Goal: Task Accomplishment & Management: Manage account settings

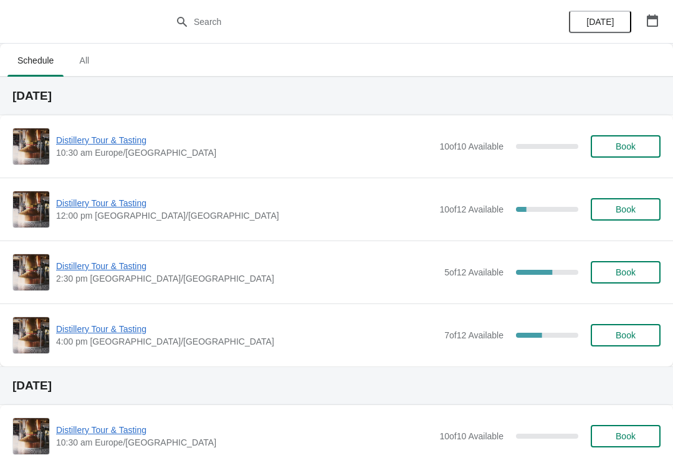
click at [662, 24] on button "button" at bounding box center [653, 20] width 22 height 22
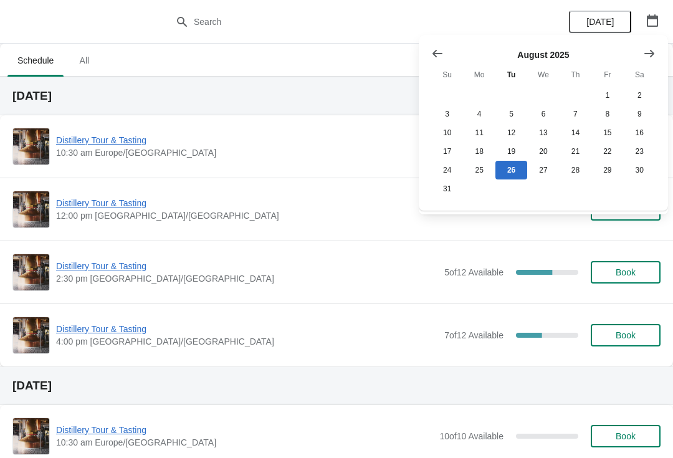
click at [657, 46] on button "Show next month, September 2025" at bounding box center [650, 53] width 22 height 22
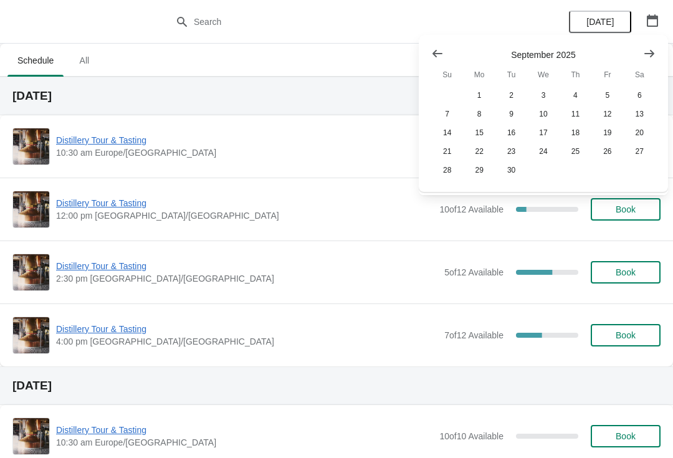
click at [659, 47] on button "Show next month, October 2025" at bounding box center [650, 53] width 22 height 22
click at [443, 173] on button "26" at bounding box center [448, 170] width 32 height 19
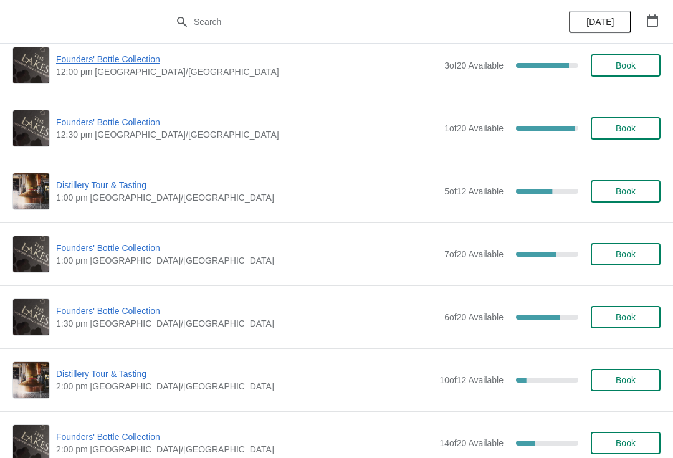
scroll to position [518, 0]
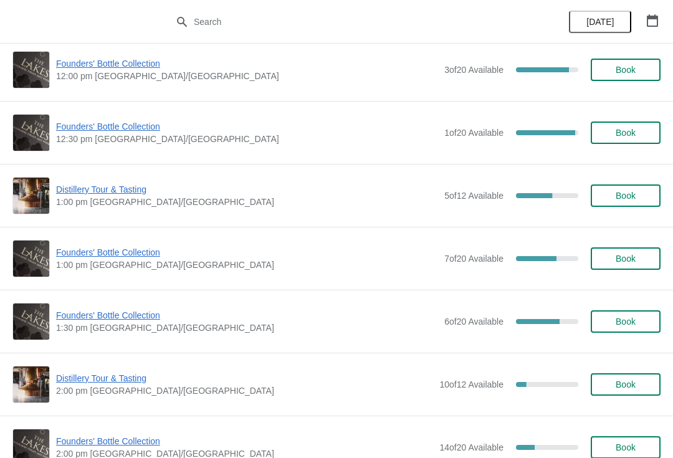
click at [106, 258] on span "Founders' Bottle Collection" at bounding box center [247, 252] width 382 height 12
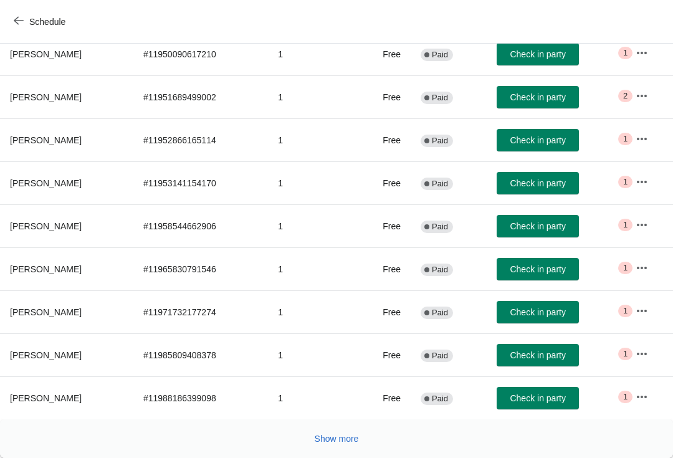
scroll to position [205, 0]
click at [332, 449] on button "Show more" at bounding box center [337, 439] width 54 height 22
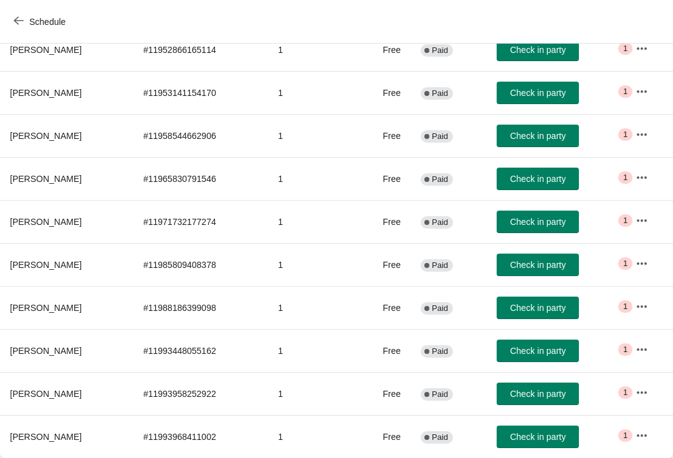
scroll to position [295, 0]
click at [637, 390] on button "button" at bounding box center [642, 393] width 22 height 22
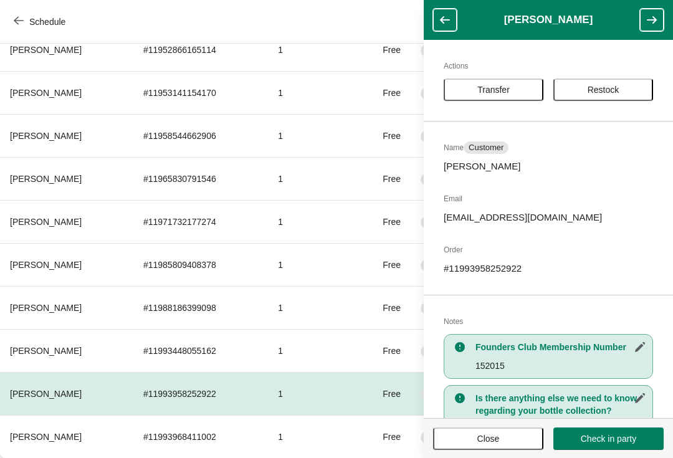
click at [497, 87] on span "Transfer" at bounding box center [494, 90] width 32 height 10
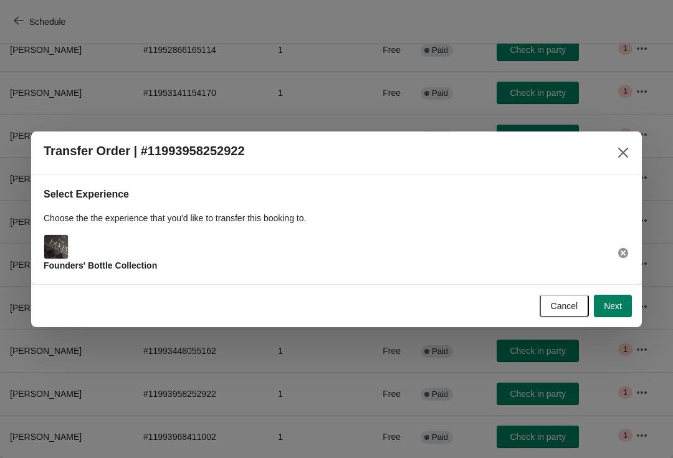
click at [629, 300] on button "Next" at bounding box center [613, 306] width 38 height 22
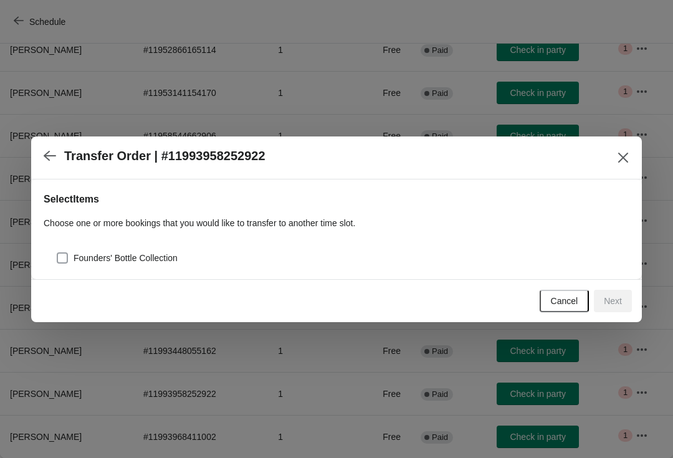
click at [62, 257] on span at bounding box center [62, 258] width 11 height 11
click at [57, 253] on input "Founders' Bottle Collection" at bounding box center [57, 253] width 1 height 1
checkbox input "true"
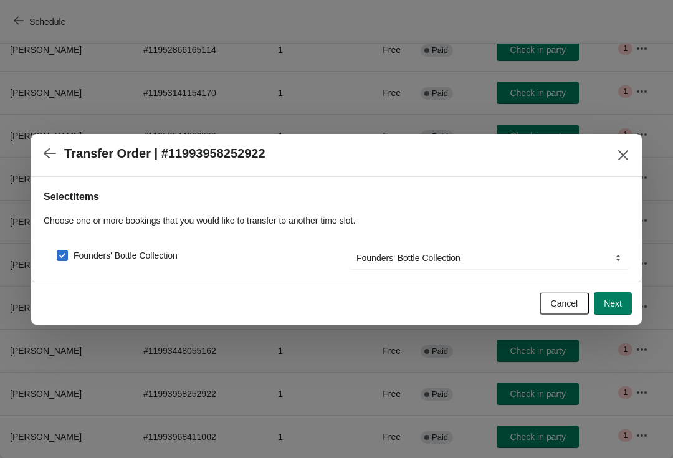
click at [625, 304] on button "Next" at bounding box center [613, 303] width 38 height 22
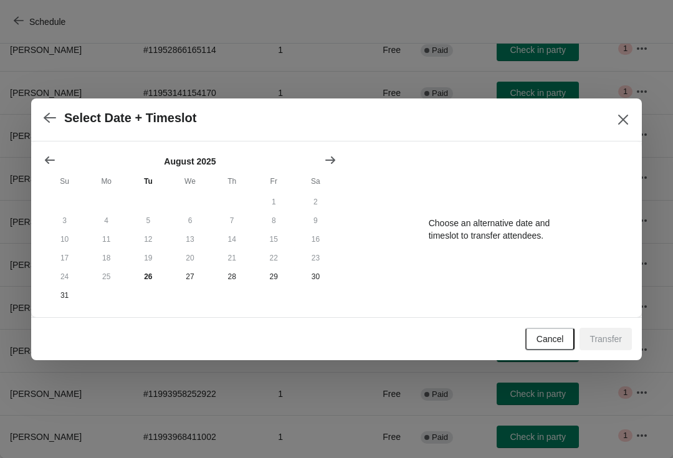
click at [331, 156] on icon "Show next month, September 2025" at bounding box center [330, 160] width 12 height 12
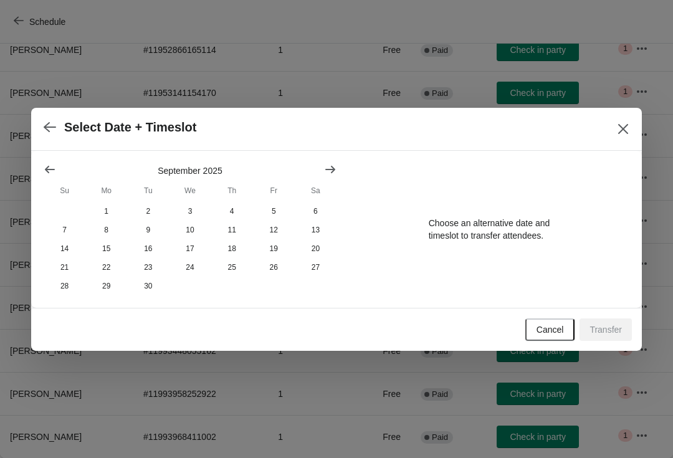
click at [340, 158] on button "Show next month, October 2025" at bounding box center [330, 169] width 22 height 22
click at [64, 290] on button "26" at bounding box center [65, 286] width 42 height 19
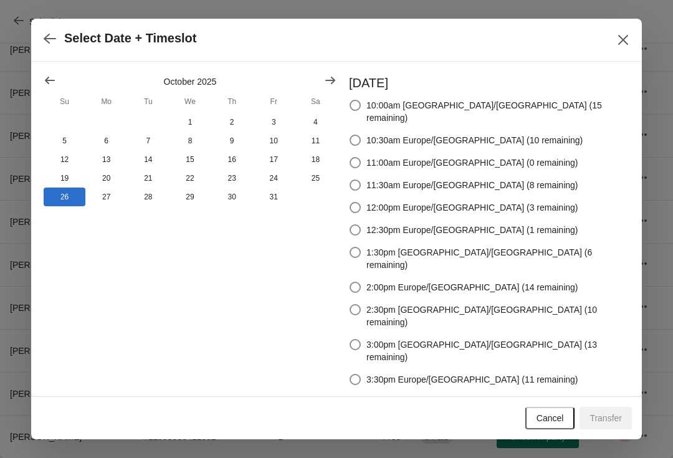
click at [361, 304] on span at bounding box center [355, 309] width 11 height 11
click at [350, 304] on input "2:30pm [GEOGRAPHIC_DATA]/[GEOGRAPHIC_DATA] (10 remaining)" at bounding box center [350, 304] width 1 height 1
radio input "true"
click at [612, 413] on span "Transfer" at bounding box center [606, 418] width 32 height 10
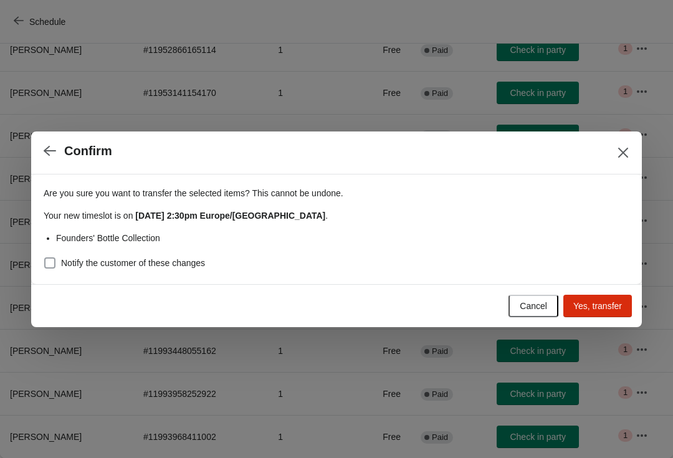
click at [46, 254] on label "Notify the customer of these changes" at bounding box center [125, 262] width 162 height 17
click at [45, 258] on input "Notify the customer of these changes" at bounding box center [44, 258] width 1 height 1
checkbox input "true"
click at [607, 305] on span "Yes, transfer" at bounding box center [598, 306] width 49 height 10
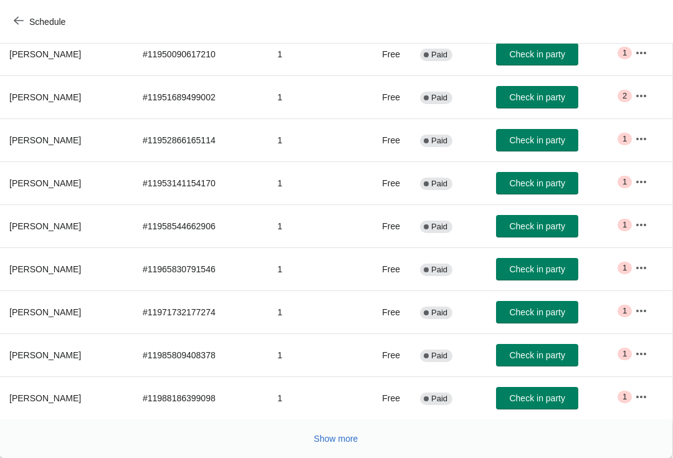
scroll to position [205, 1]
click at [336, 446] on button "Show more" at bounding box center [336, 439] width 54 height 22
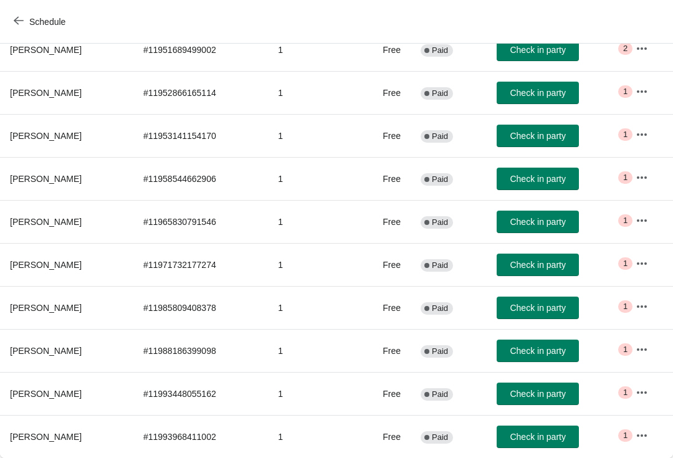
scroll to position [252, 0]
click at [637, 435] on icon "button" at bounding box center [642, 436] width 12 height 12
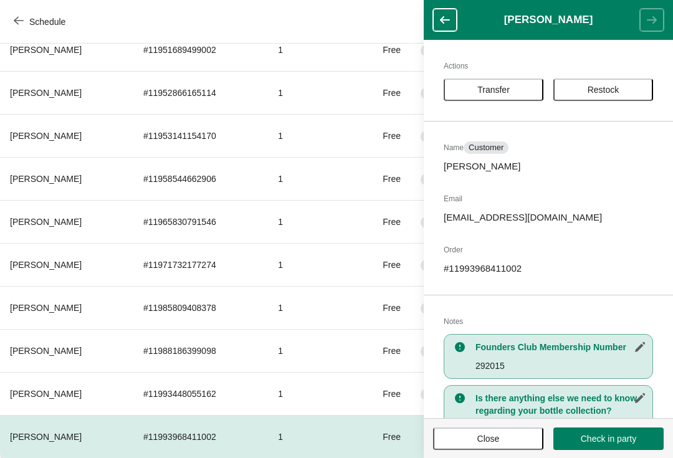
click at [478, 88] on span "Transfer" at bounding box center [494, 90] width 32 height 10
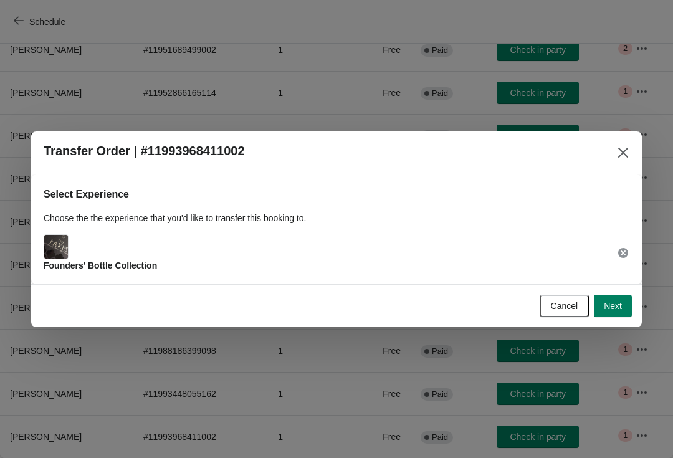
click at [624, 310] on button "Next" at bounding box center [613, 306] width 38 height 22
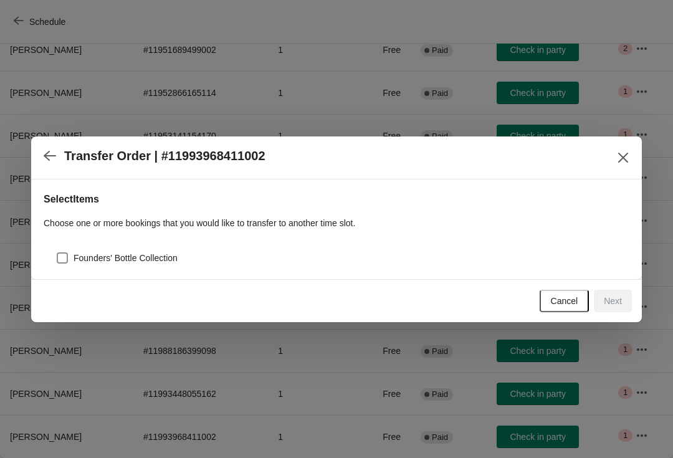
click at [55, 272] on div "Select Items Choose one or more bookings that you would like to transfer to ano…" at bounding box center [336, 230] width 611 height 100
click at [67, 253] on span at bounding box center [62, 258] width 11 height 11
click at [57, 253] on input "Founders' Bottle Collection" at bounding box center [57, 253] width 1 height 1
checkbox input "true"
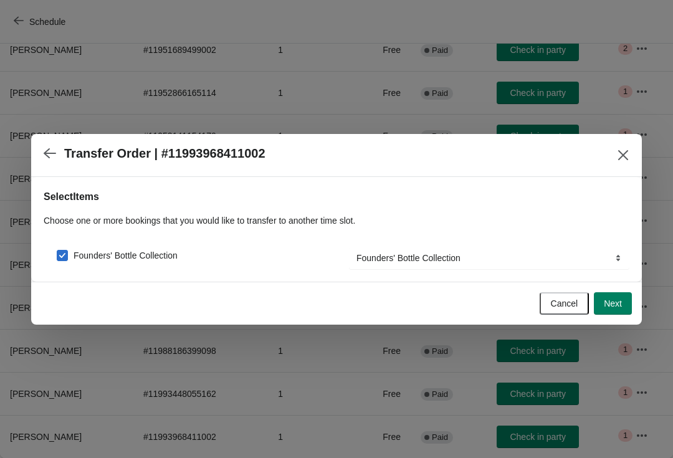
click at [624, 307] on button "Next" at bounding box center [613, 303] width 38 height 22
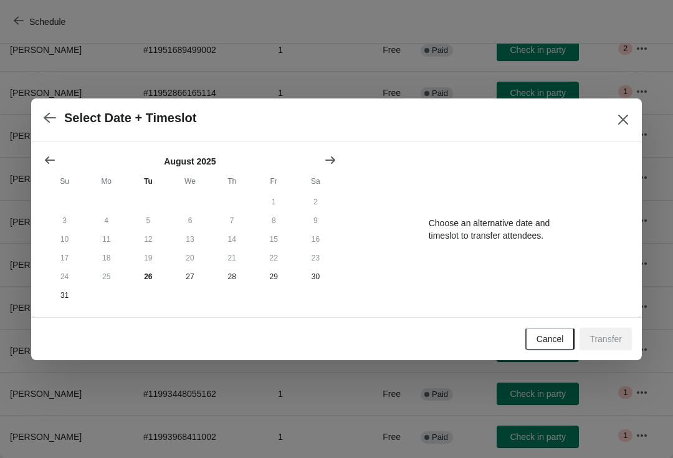
click at [329, 150] on button "Show next month, September 2025" at bounding box center [330, 160] width 22 height 22
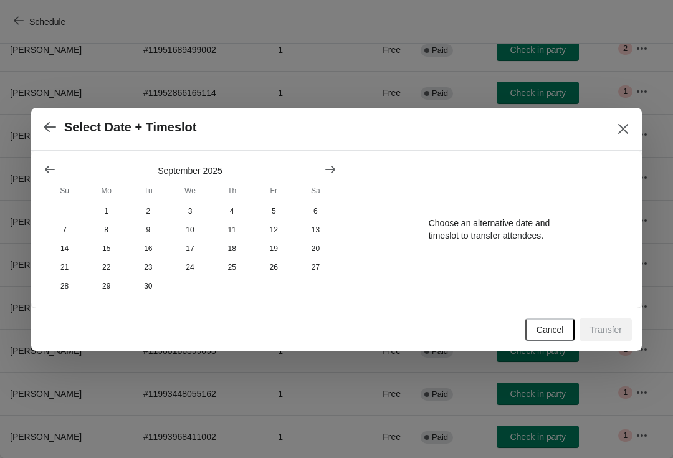
click at [331, 164] on icon "Show next month, October 2025" at bounding box center [330, 169] width 12 height 12
click at [60, 296] on button "26" at bounding box center [65, 286] width 42 height 19
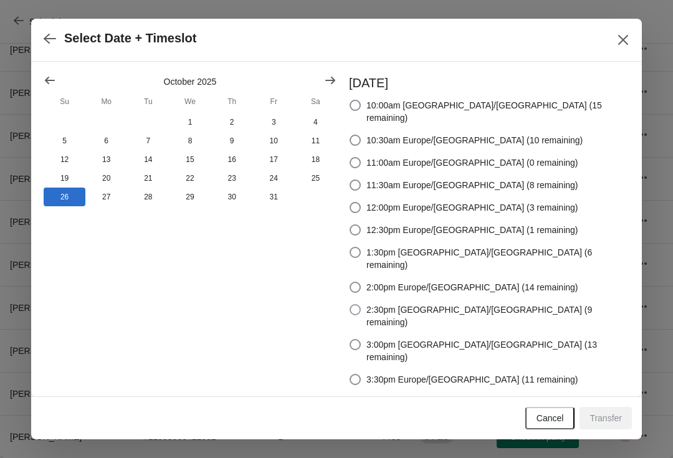
click at [361, 304] on span at bounding box center [355, 309] width 11 height 11
click at [350, 304] on input "2:30pm [GEOGRAPHIC_DATA]/[GEOGRAPHIC_DATA] (9 remaining)" at bounding box center [350, 304] width 1 height 1
radio input "true"
click at [619, 407] on button "Transfer" at bounding box center [606, 418] width 52 height 22
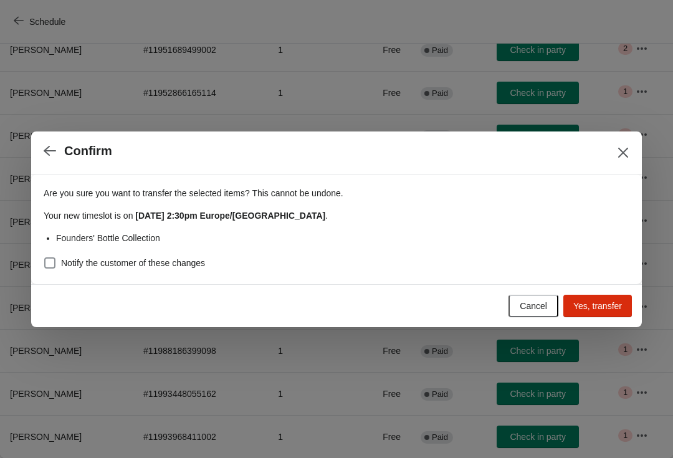
click at [44, 271] on label "Notify the customer of these changes" at bounding box center [125, 262] width 162 height 17
click at [44, 258] on input "Notify the customer of these changes" at bounding box center [44, 258] width 1 height 1
checkbox input "true"
click at [602, 313] on button "Yes, transfer" at bounding box center [598, 306] width 69 height 22
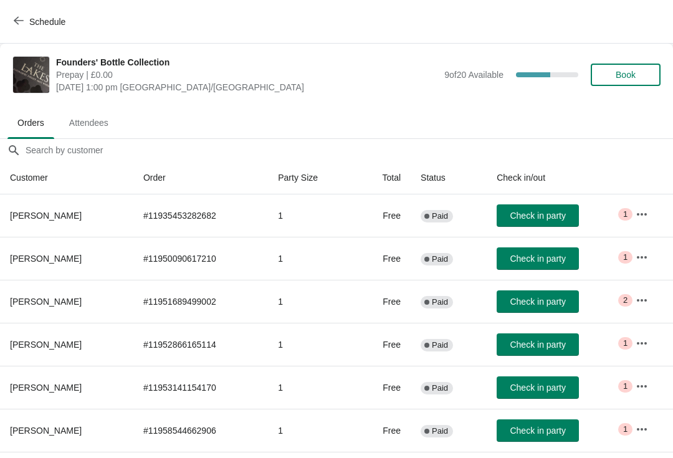
scroll to position [205, 0]
